Goal: Task Accomplishment & Management: Complete application form

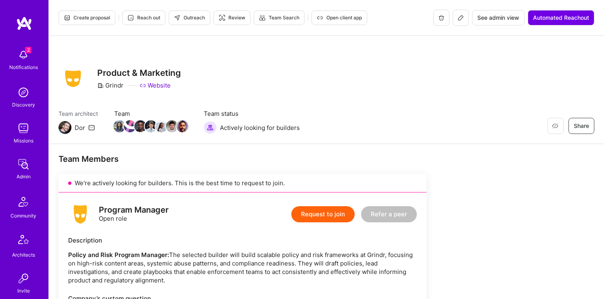
scroll to position [173, 0]
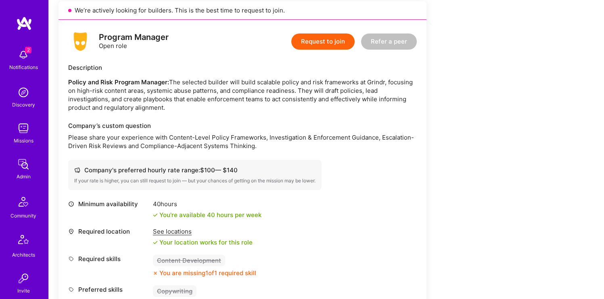
click at [332, 39] on button "Request to join" at bounding box center [322, 41] width 63 height 16
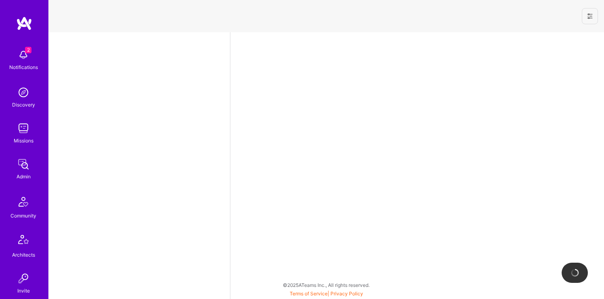
select select "NI"
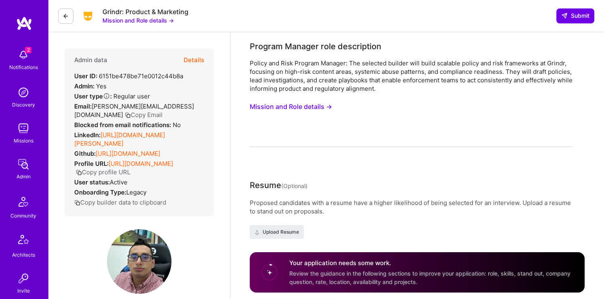
scroll to position [173, 0]
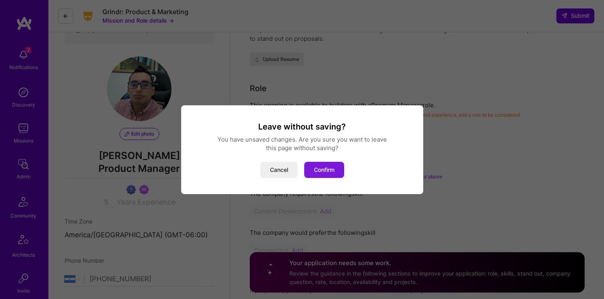
click at [313, 175] on button "Confirm" at bounding box center [324, 170] width 40 height 16
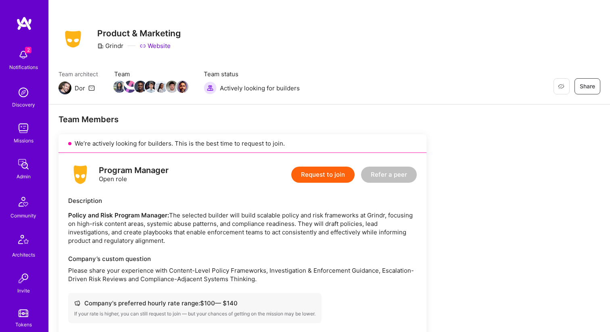
scroll to position [0, 0]
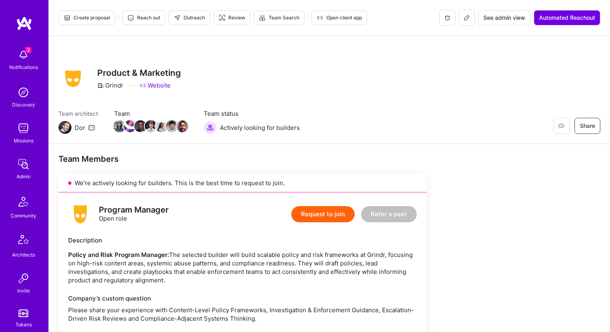
click at [317, 212] on button "Request to join" at bounding box center [322, 214] width 63 height 16
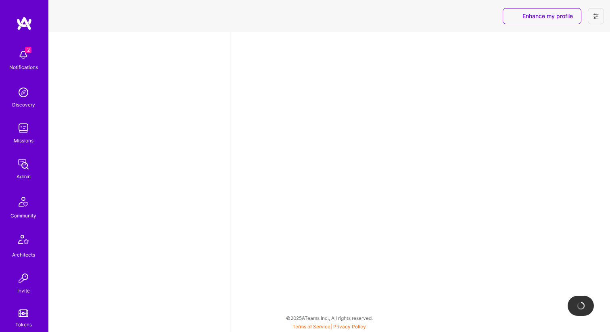
select select "NI"
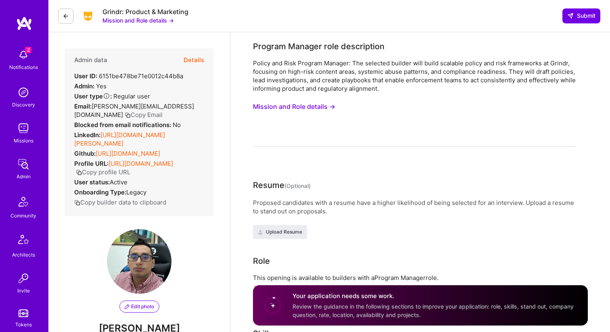
scroll to position [173, 0]
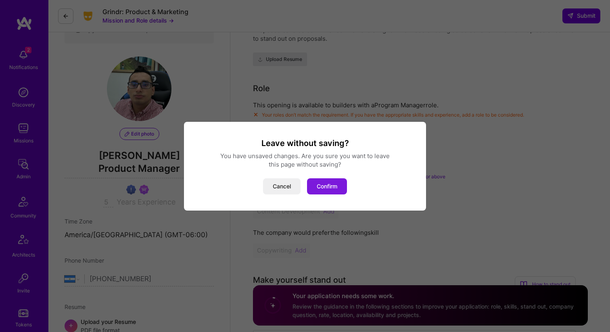
click at [334, 181] on button "Confirm" at bounding box center [327, 186] width 40 height 16
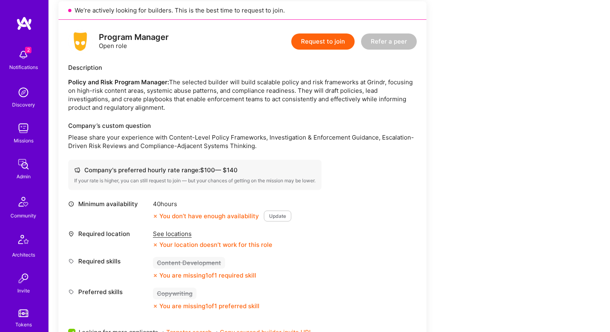
scroll to position [0, 0]
